Goal: Information Seeking & Learning: Check status

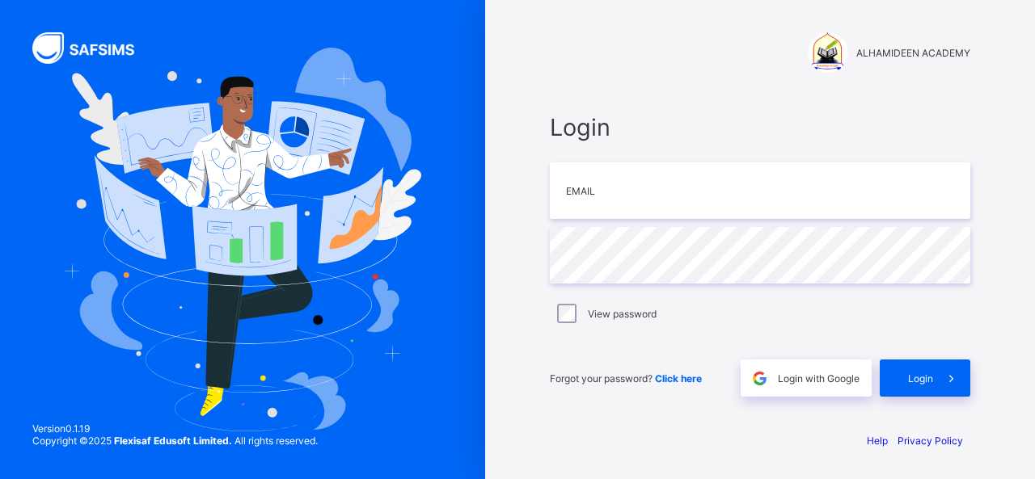
type input "**********"
click at [572, 200] on input "email" at bounding box center [760, 191] width 420 height 57
type input "**********"
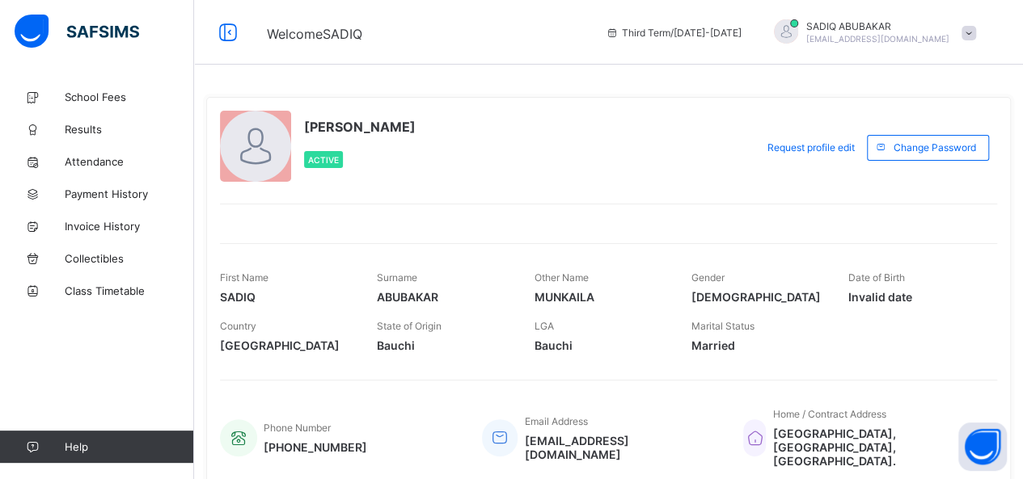
scroll to position [56, 0]
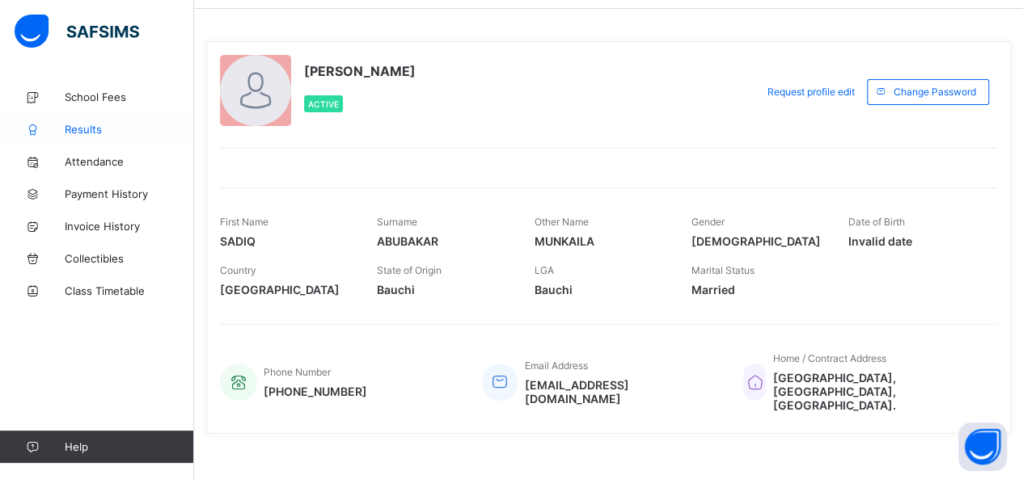
click at [82, 130] on span "Results" at bounding box center [129, 129] width 129 height 13
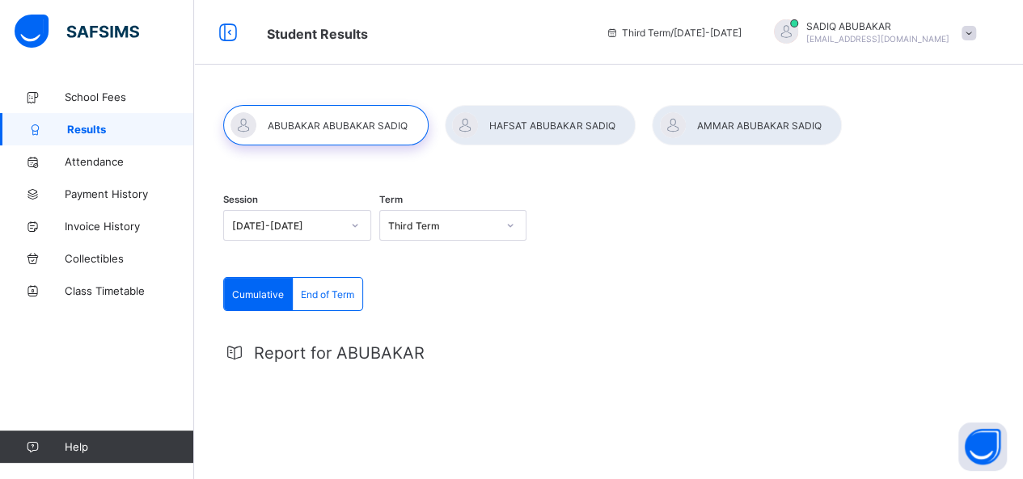
click at [331, 293] on span "End of Term" at bounding box center [327, 295] width 53 height 12
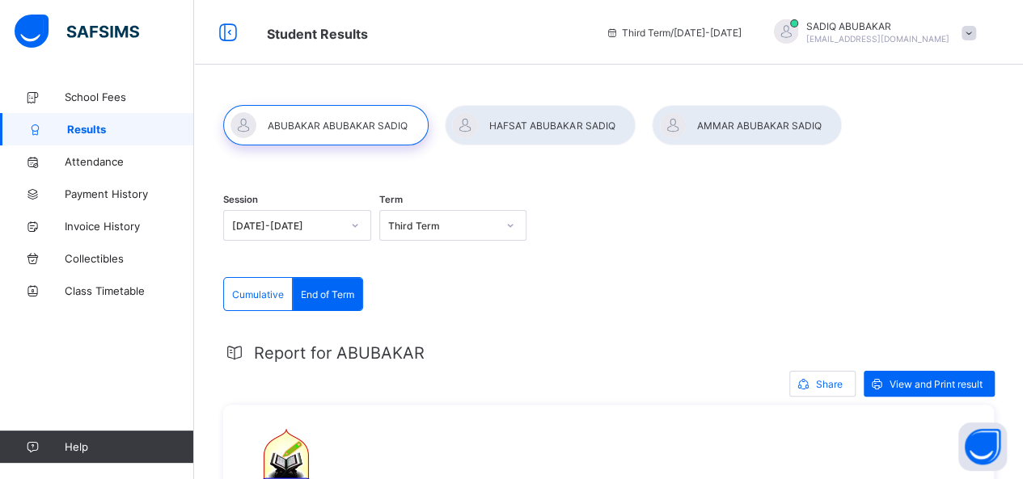
click at [331, 293] on span "End of Term" at bounding box center [327, 295] width 53 height 12
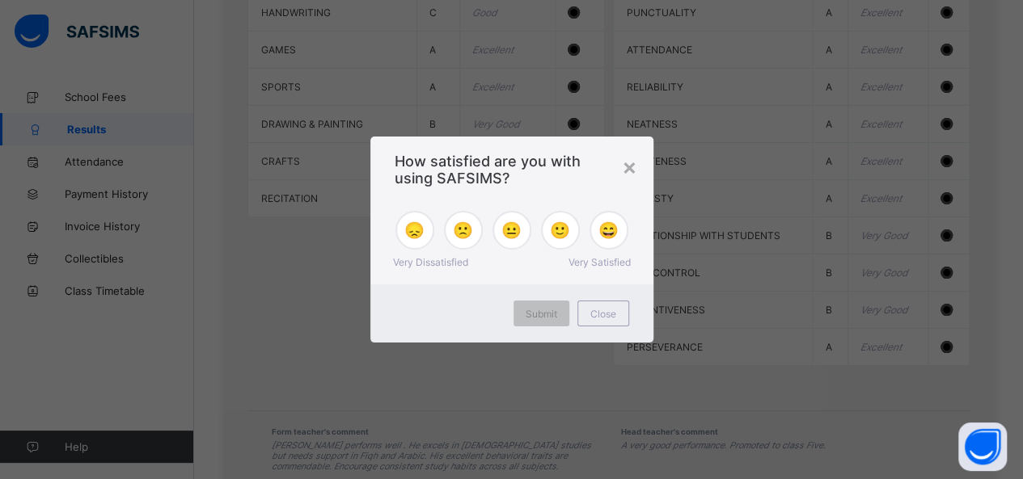
scroll to position [1214, 0]
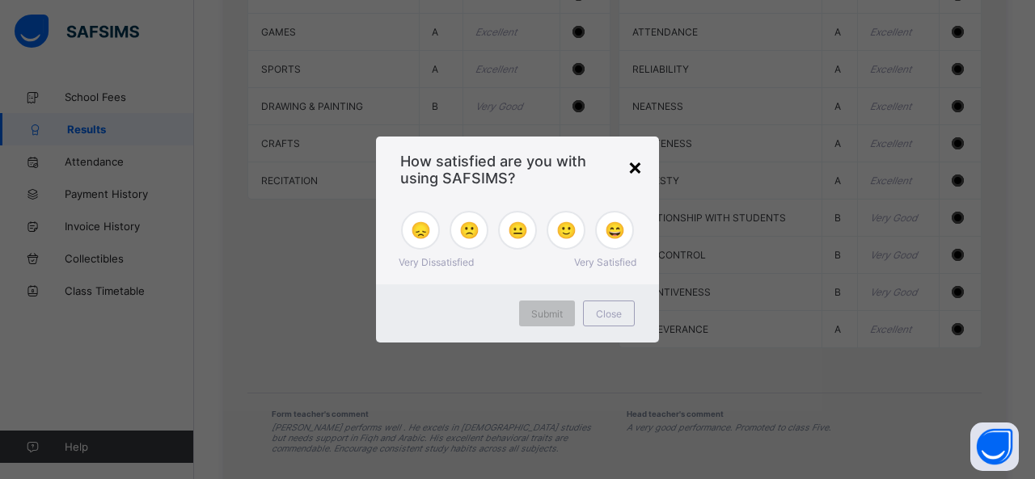
click at [632, 167] on div "×" at bounding box center [634, 166] width 15 height 27
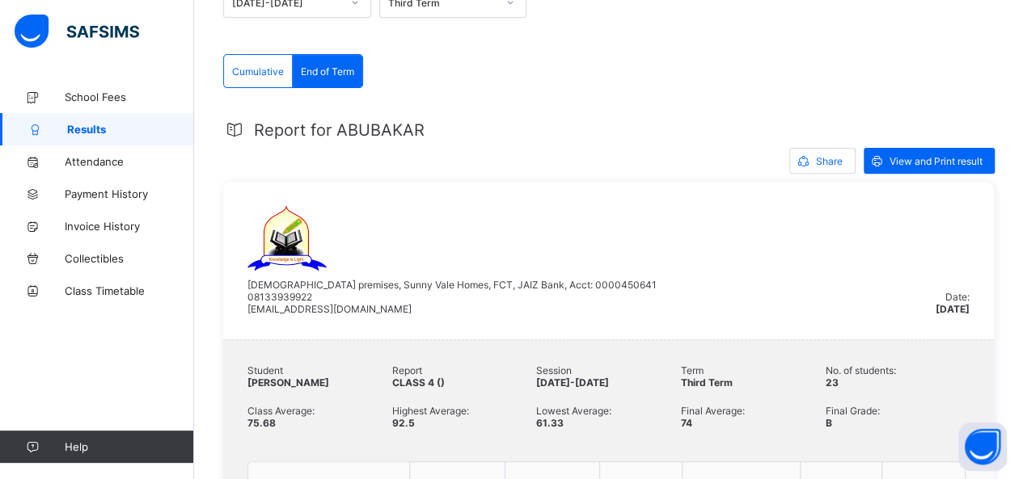
scroll to position [223, 0]
click at [924, 161] on span "View and Print result" at bounding box center [935, 161] width 93 height 12
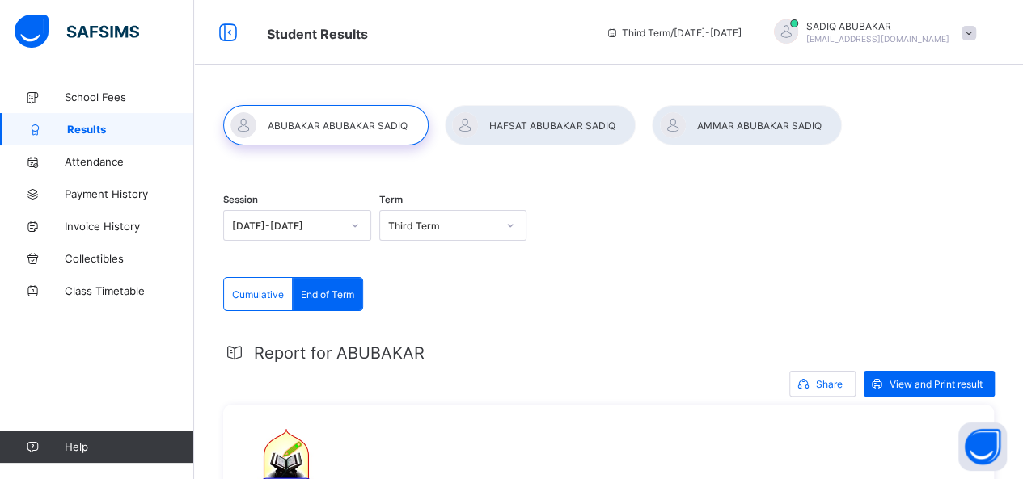
click at [518, 127] on div at bounding box center [540, 125] width 191 height 40
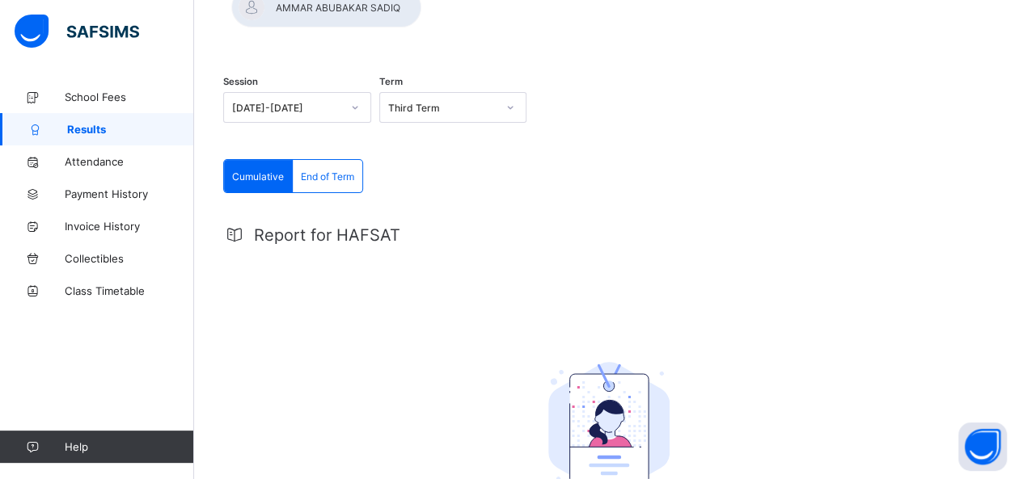
scroll to position [125, 0]
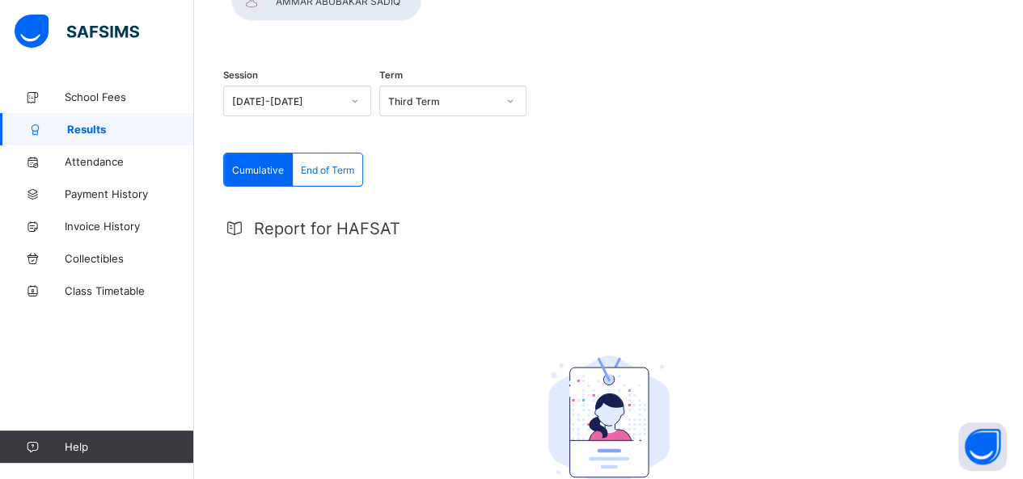
click at [332, 171] on span "End of Term" at bounding box center [327, 170] width 53 height 12
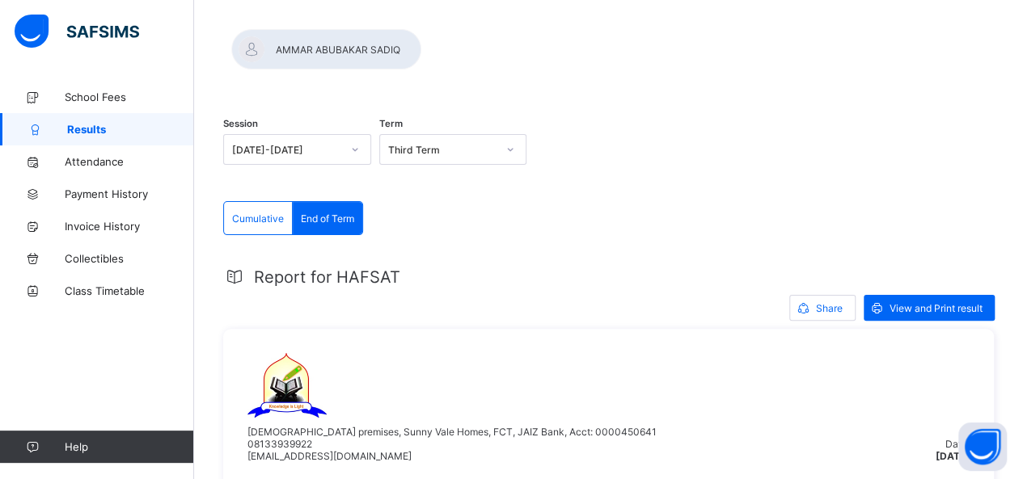
scroll to position [0, 0]
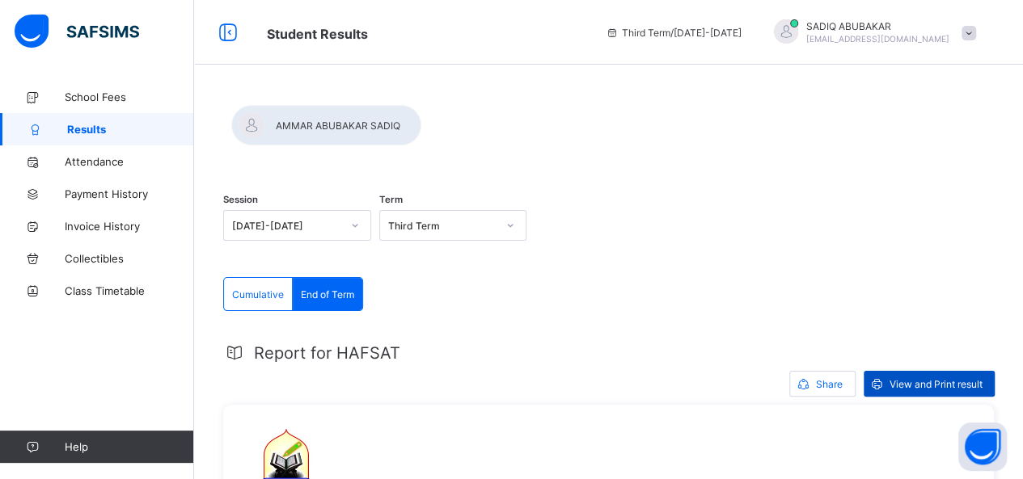
click at [939, 384] on span "View and Print result" at bounding box center [935, 384] width 93 height 12
click at [421, 120] on div at bounding box center [326, 125] width 190 height 40
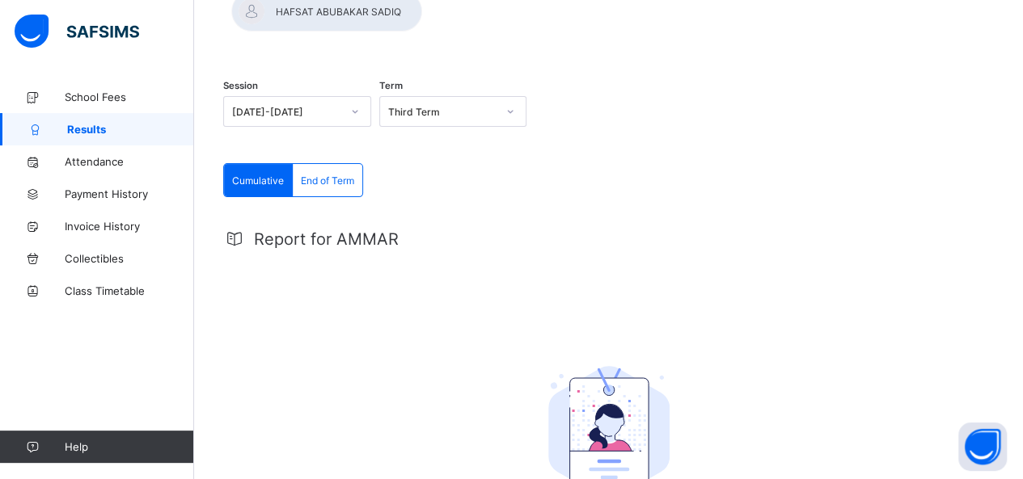
scroll to position [120, 0]
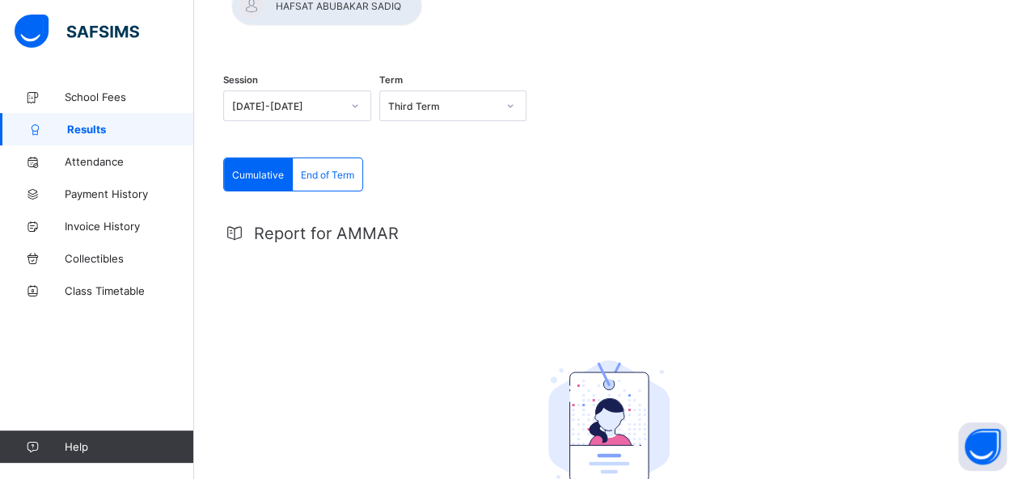
click at [328, 175] on span "End of Term" at bounding box center [327, 175] width 53 height 12
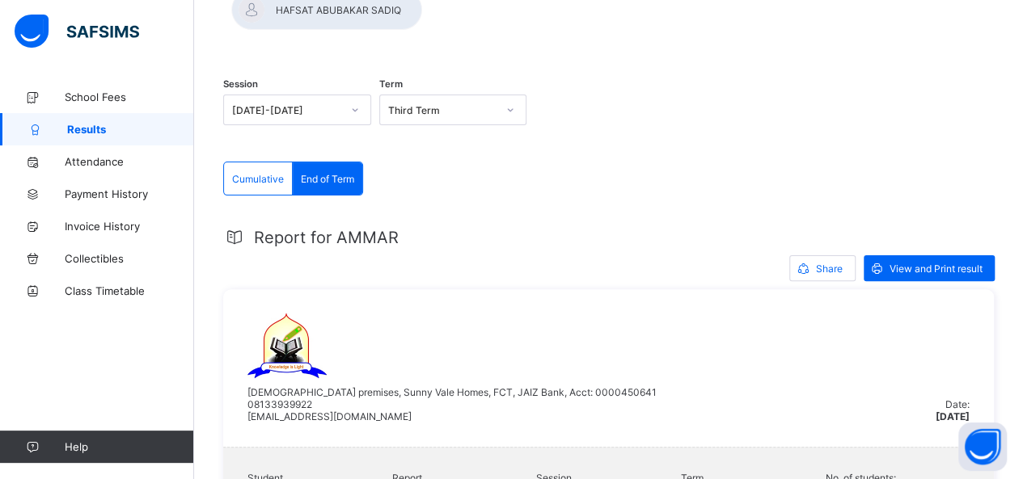
scroll to position [116, 0]
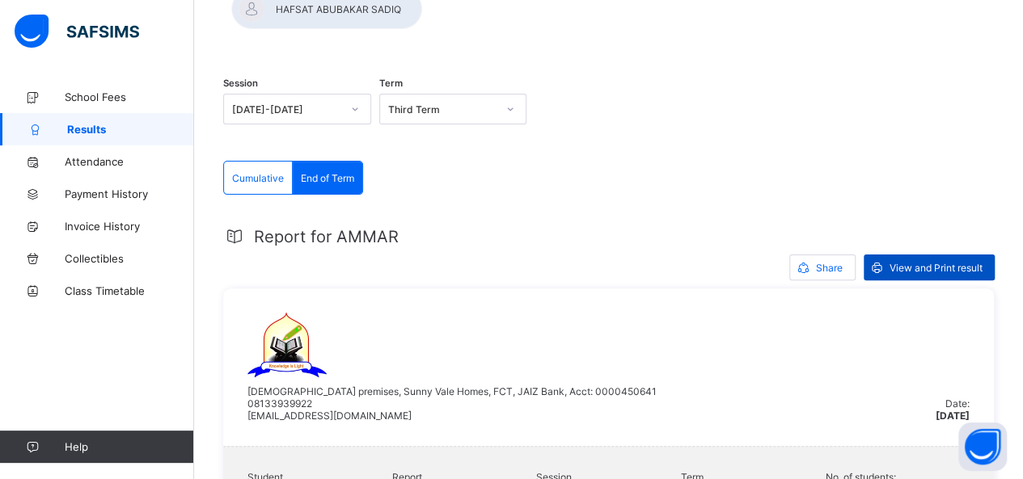
click at [920, 269] on span "View and Print result" at bounding box center [935, 268] width 93 height 12
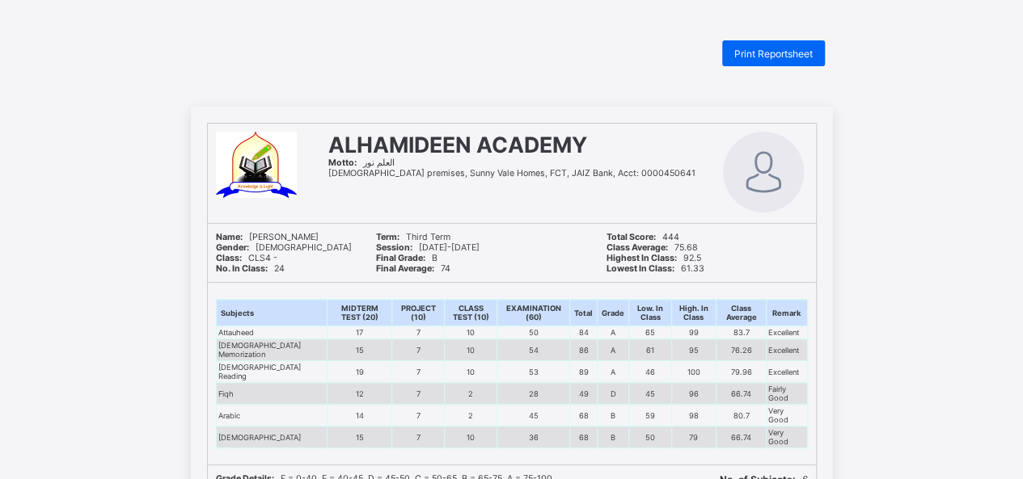
click at [792, 53] on span "Print Reportsheet" at bounding box center [773, 54] width 78 height 12
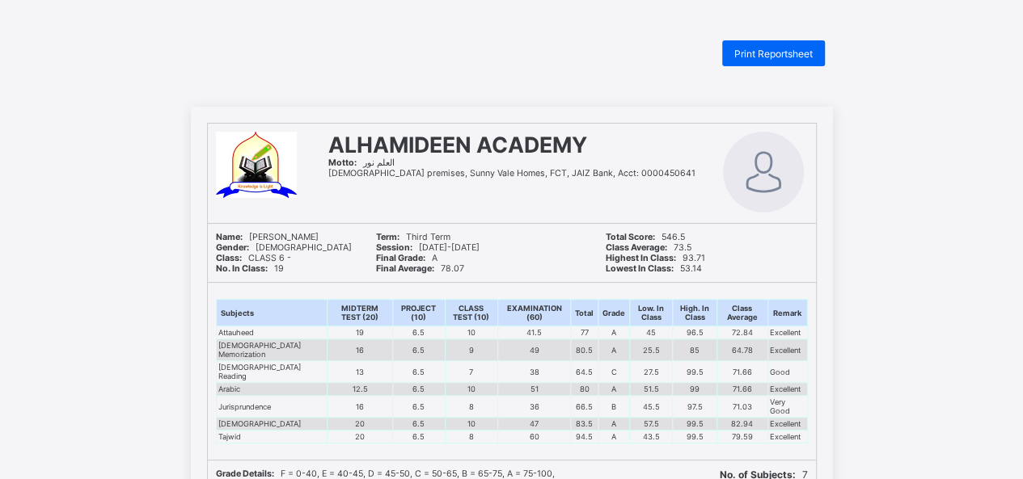
click at [777, 43] on div "Print Reportsheet" at bounding box center [773, 53] width 103 height 26
